Goal: Use online tool/utility: Utilize a website feature to perform a specific function

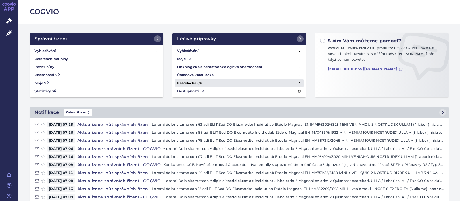
click at [195, 82] on h4 "Kalkulačka CP" at bounding box center [189, 83] width 25 height 6
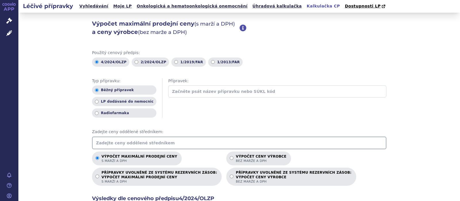
click at [135, 142] on input "text" at bounding box center [239, 143] width 295 height 13
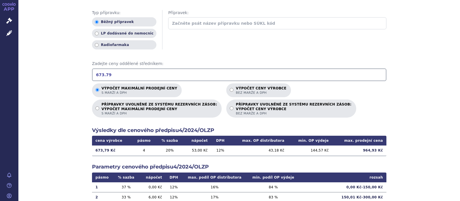
scroll to position [112, 0]
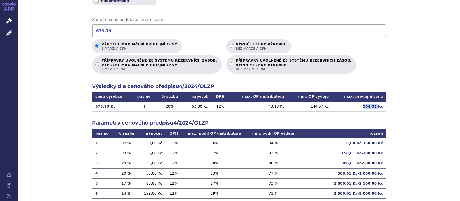
drag, startPoint x: 379, startPoint y: 107, endPoint x: 366, endPoint y: 106, distance: 13.3
click at [366, 106] on td "964,93 Kč" at bounding box center [359, 107] width 54 height 10
copy td "964,93"
drag, startPoint x: 104, startPoint y: 31, endPoint x: 107, endPoint y: 31, distance: 2.9
click at [106, 31] on input "673.79" at bounding box center [239, 30] width 295 height 13
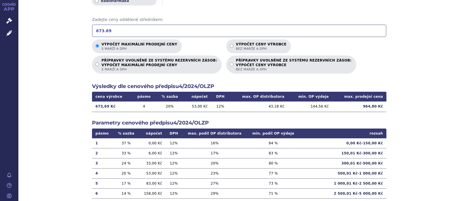
type input "673.69"
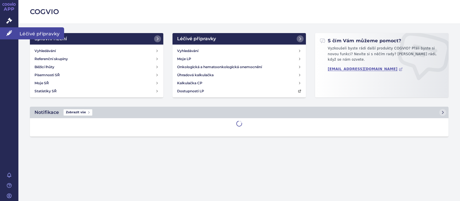
click at [9, 33] on icon at bounding box center [9, 33] width 6 height 6
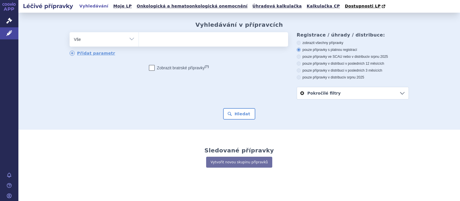
click at [155, 42] on ul at bounding box center [213, 38] width 149 height 12
click at [139, 42] on select at bounding box center [139, 39] width 0 height 14
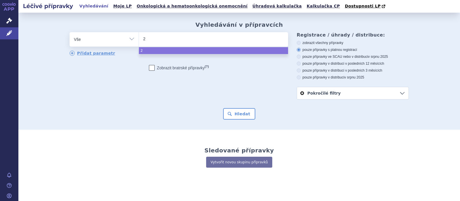
type input "23"
type input "234"
type input "2346"
type input "23466"
type input "234661"
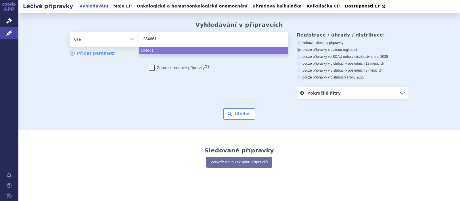
select select "234661"
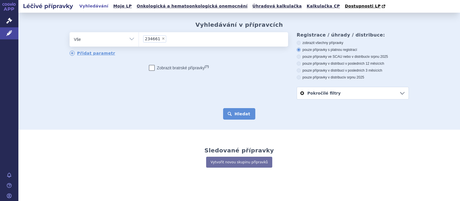
click at [247, 113] on button "Hledat" at bounding box center [239, 114] width 33 height 12
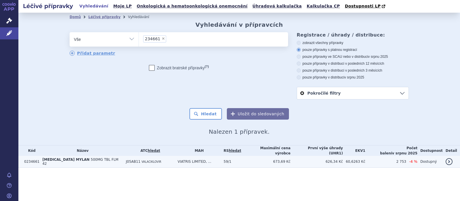
click at [126, 160] on span "J05AB11" at bounding box center [133, 162] width 15 height 4
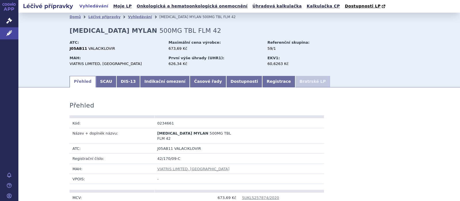
scroll to position [112, 0]
